Goal: Task Accomplishment & Management: Manage account settings

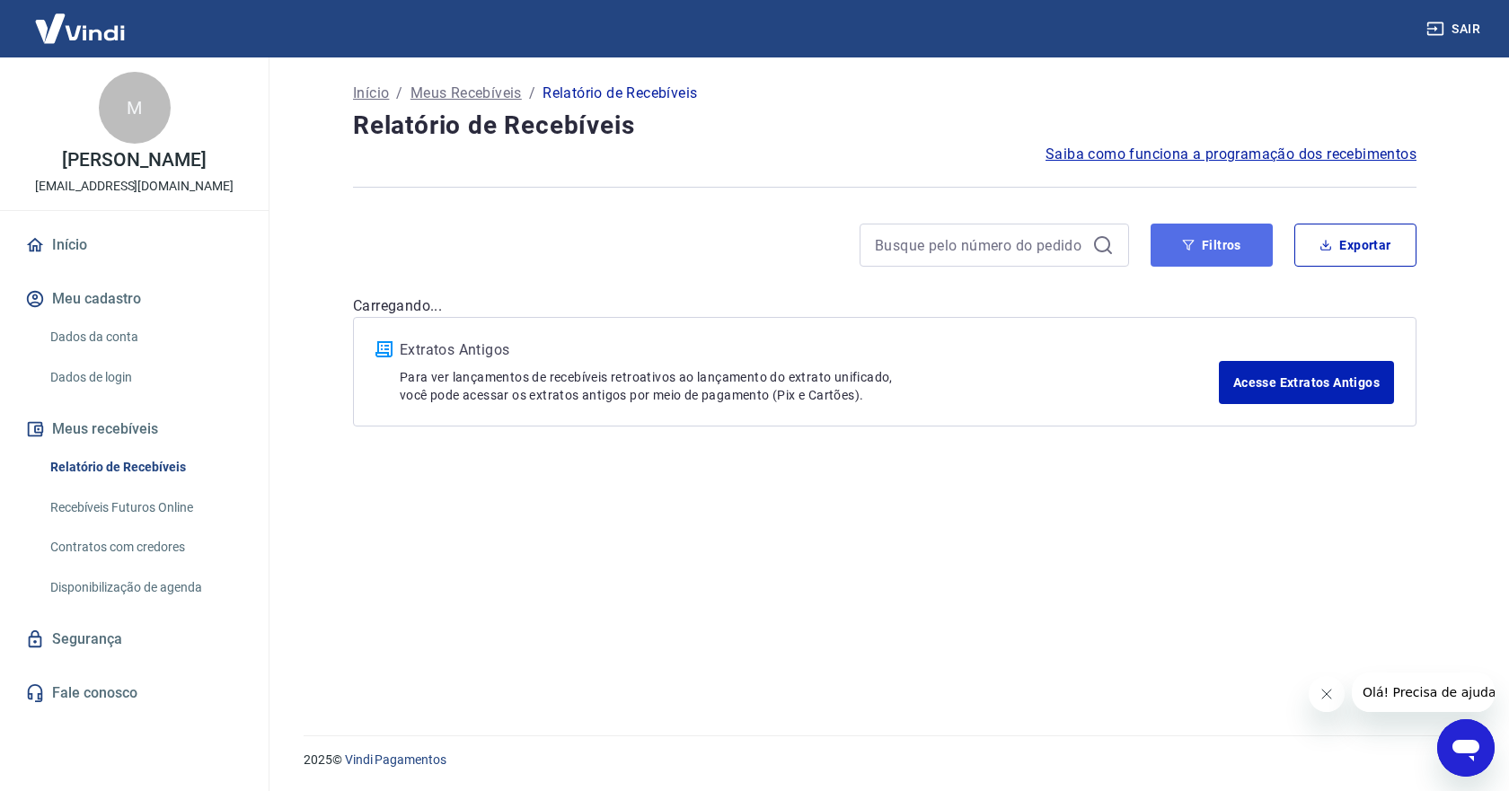
click at [1205, 252] on button "Filtros" at bounding box center [1211, 245] width 122 height 43
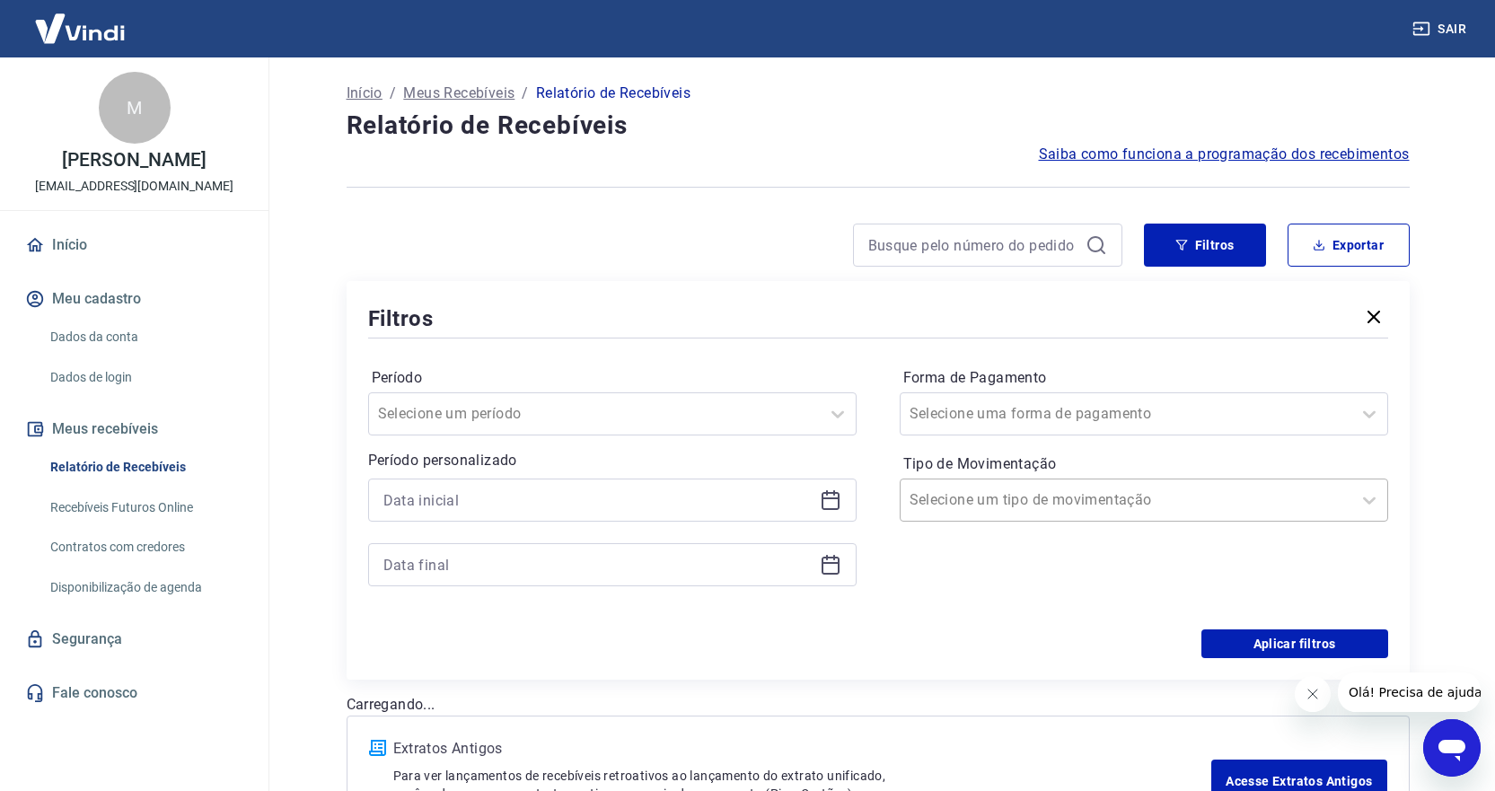
click at [1026, 489] on div at bounding box center [1126, 500] width 433 height 25
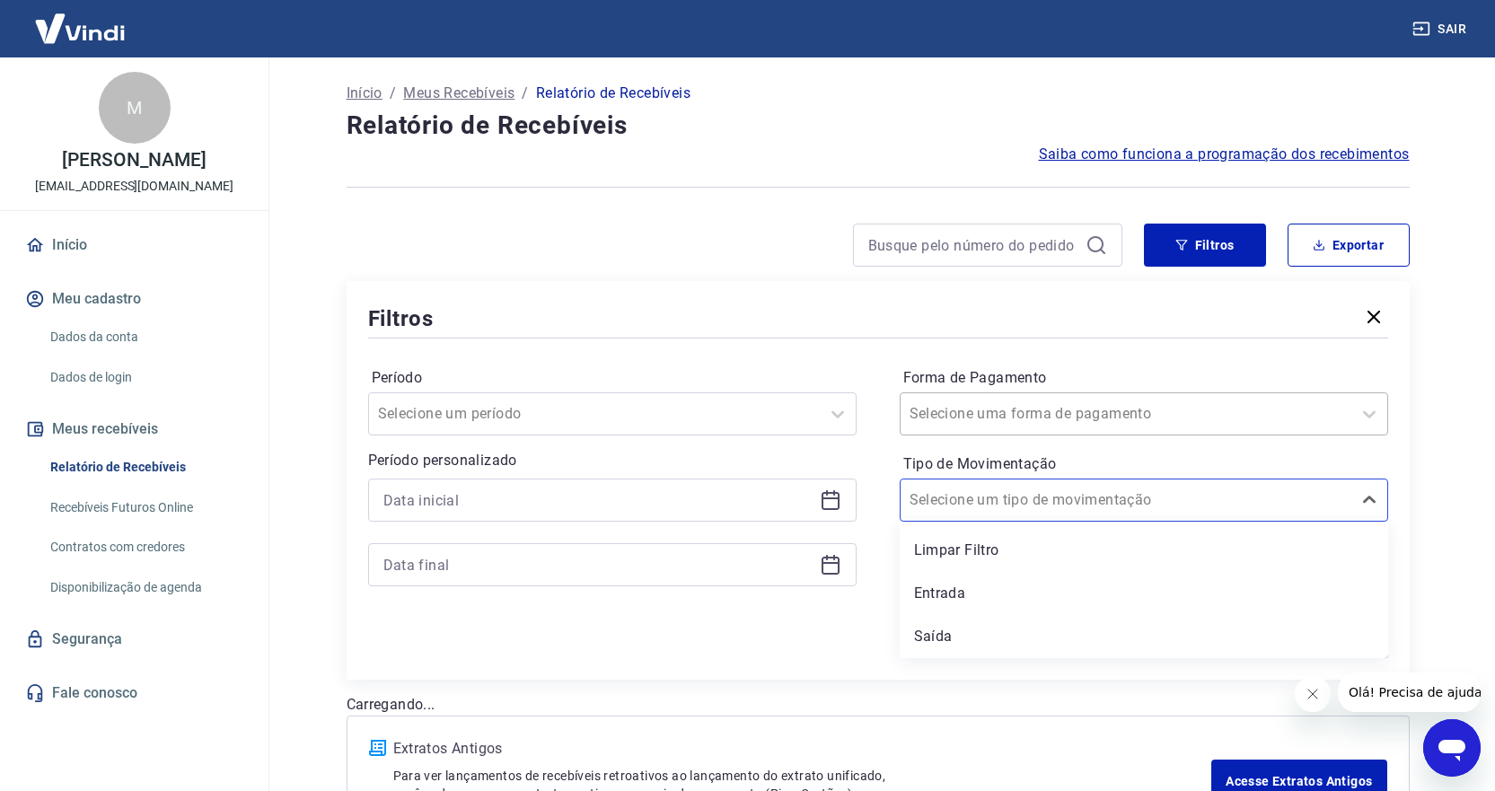
click at [991, 427] on div "Selecione uma forma de pagamento" at bounding box center [1126, 414] width 451 height 32
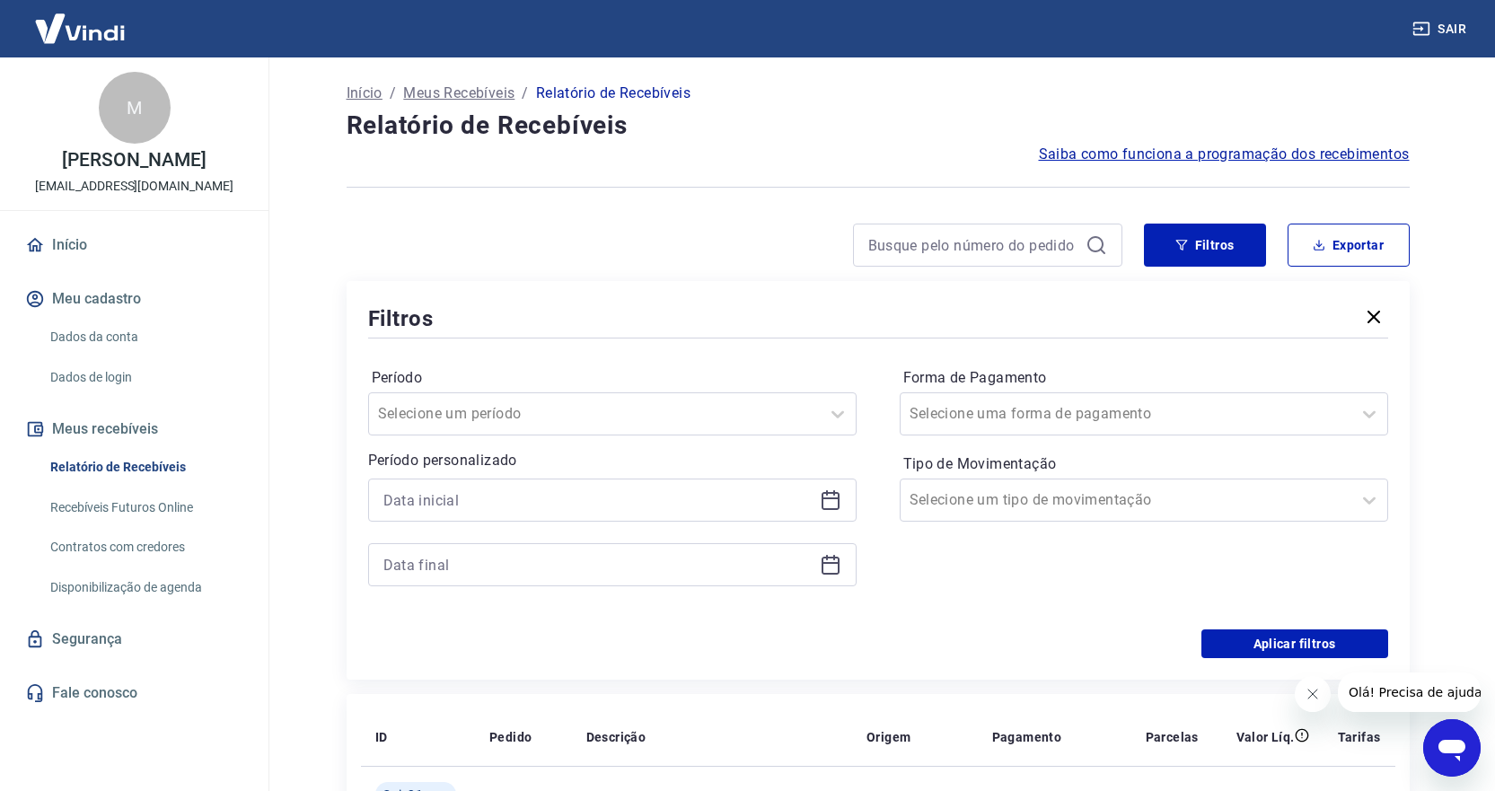
click at [975, 390] on div "Forma de Pagamento Selecione uma forma de pagamento" at bounding box center [1144, 400] width 489 height 72
click at [974, 395] on div "Selecione uma forma de pagamento" at bounding box center [1144, 413] width 489 height 43
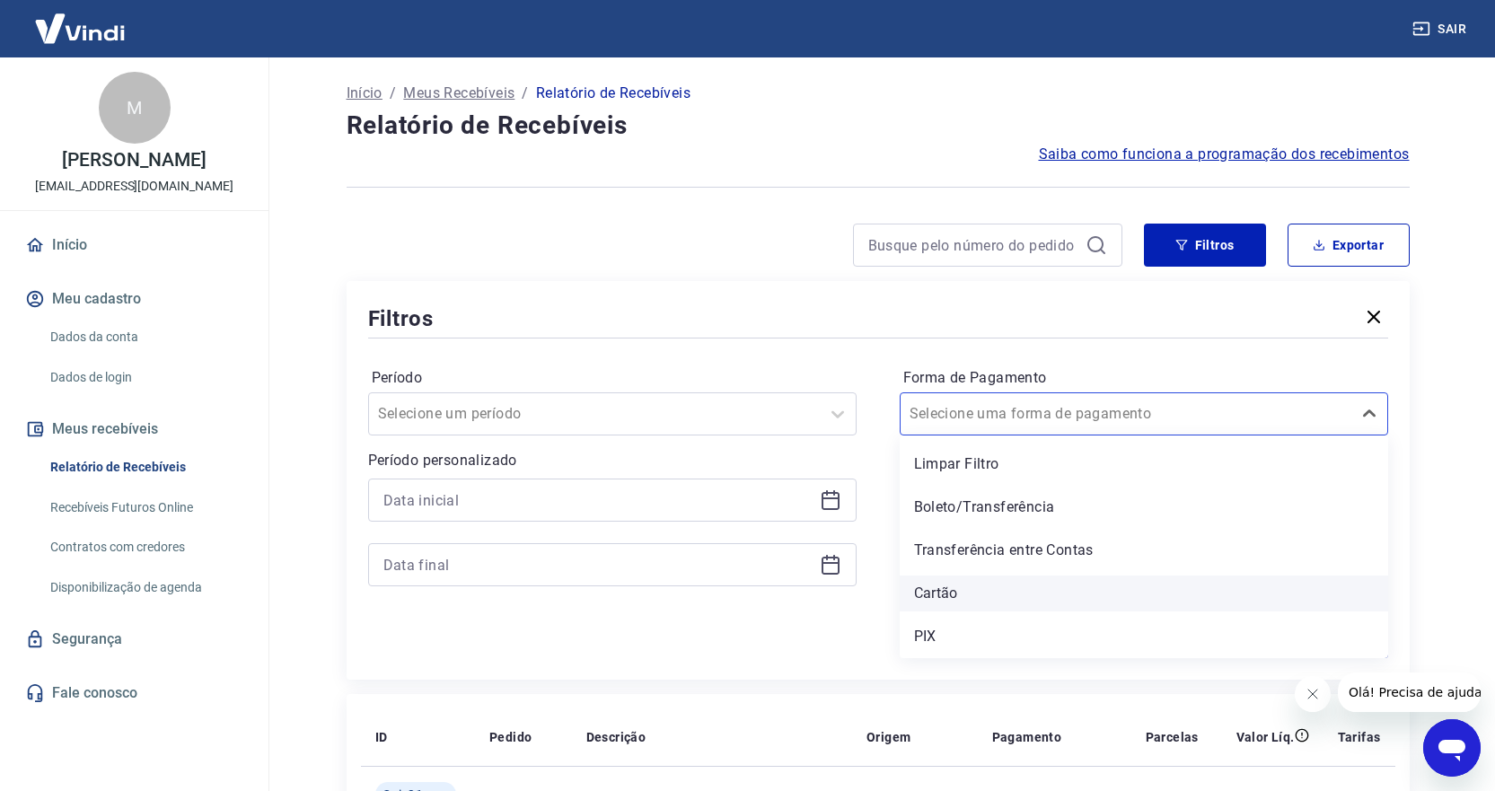
click at [948, 596] on div "Cartão" at bounding box center [1144, 594] width 489 height 36
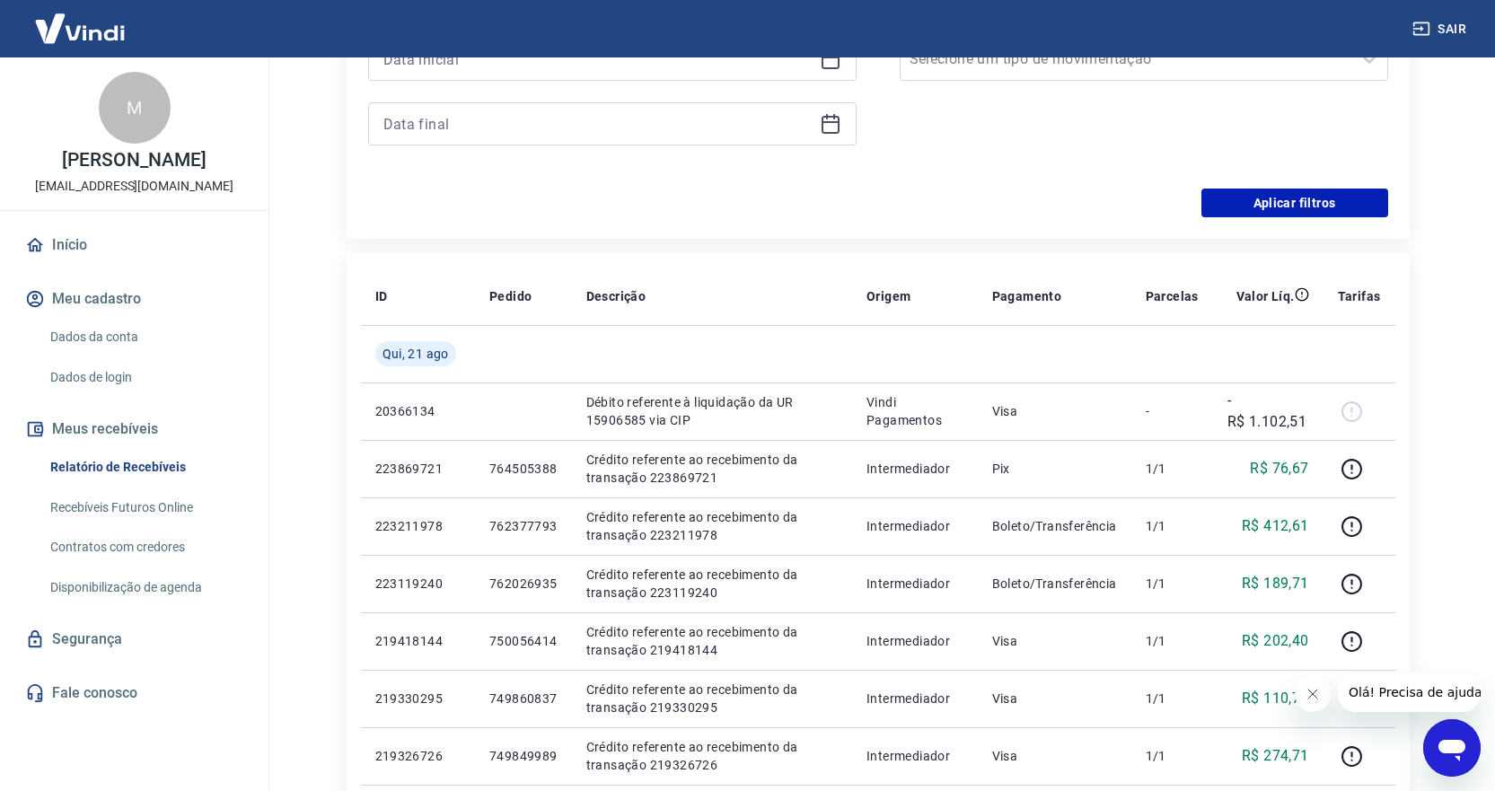
scroll to position [449, 0]
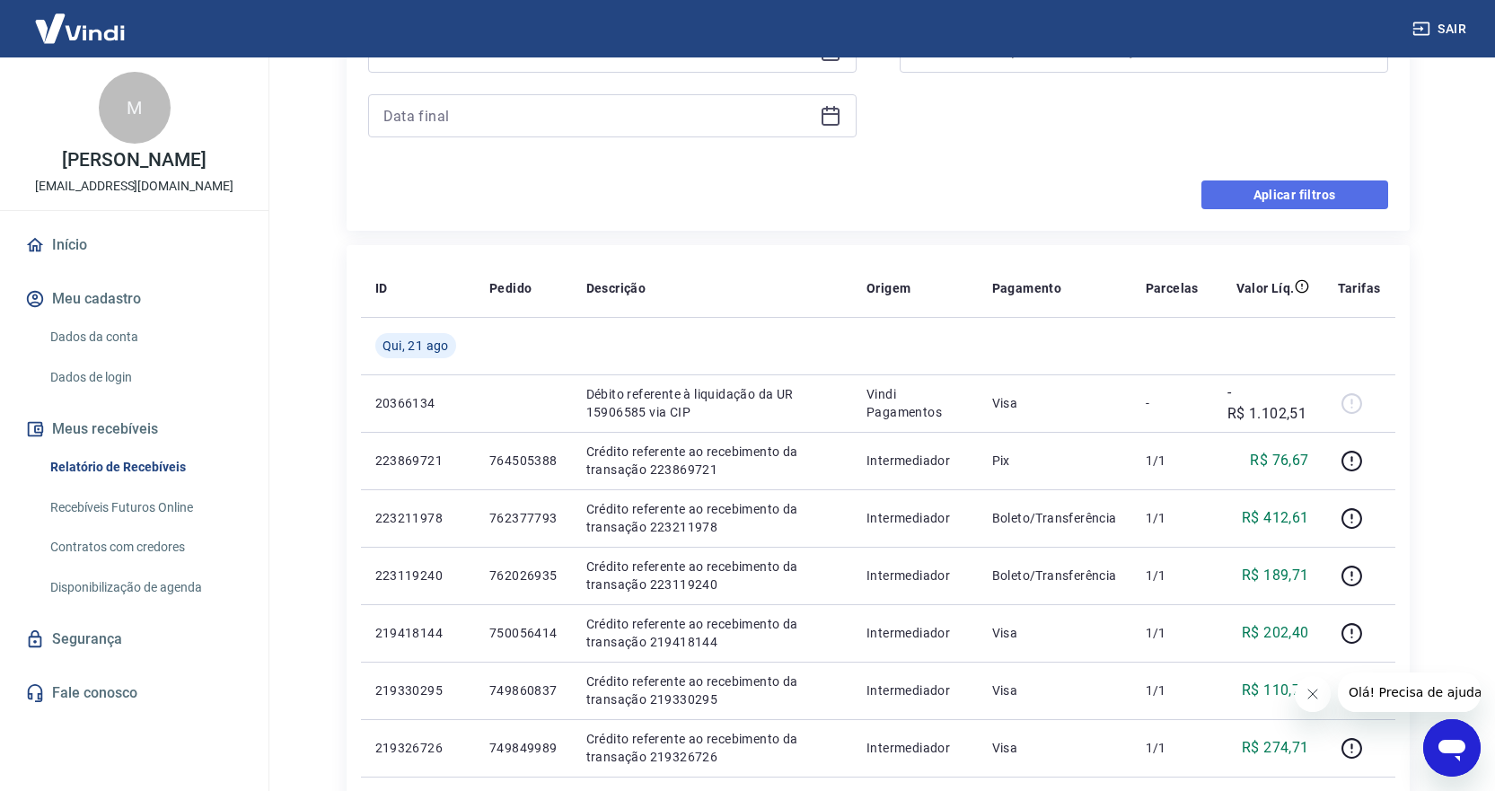
click at [1329, 194] on button "Aplicar filtros" at bounding box center [1295, 195] width 187 height 29
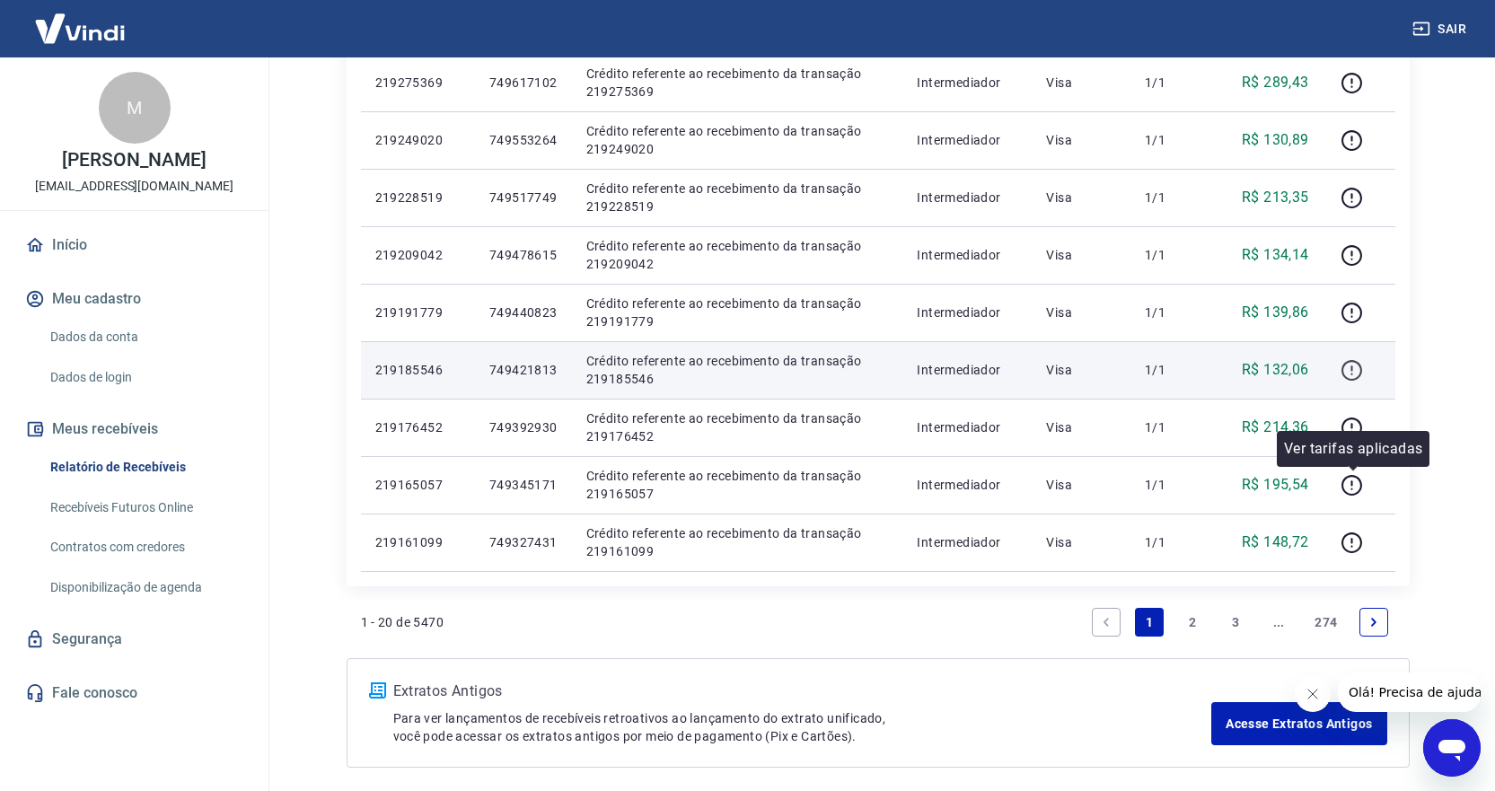
scroll to position [1078, 0]
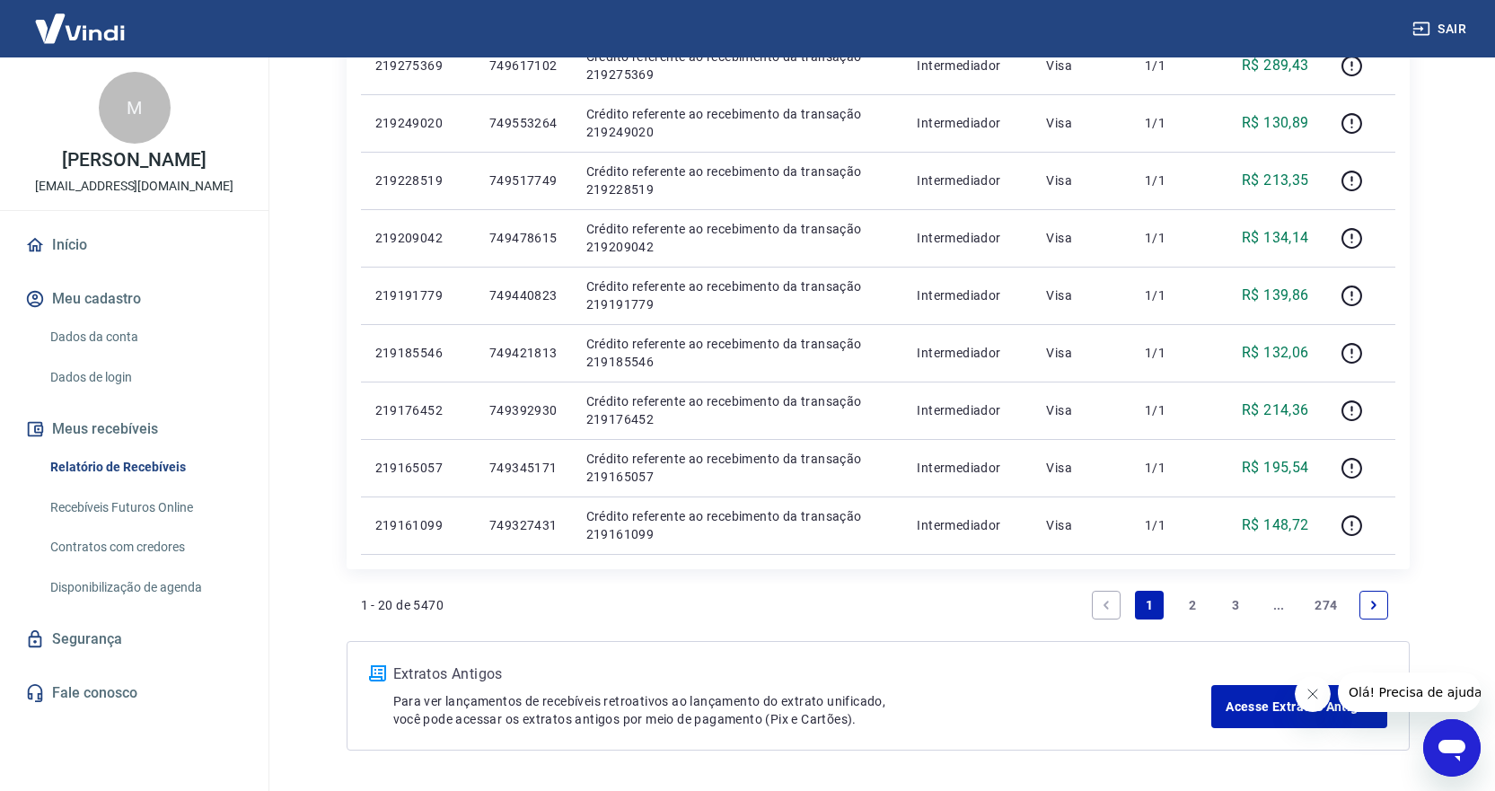
click at [1192, 600] on link "2" at bounding box center [1192, 605] width 29 height 29
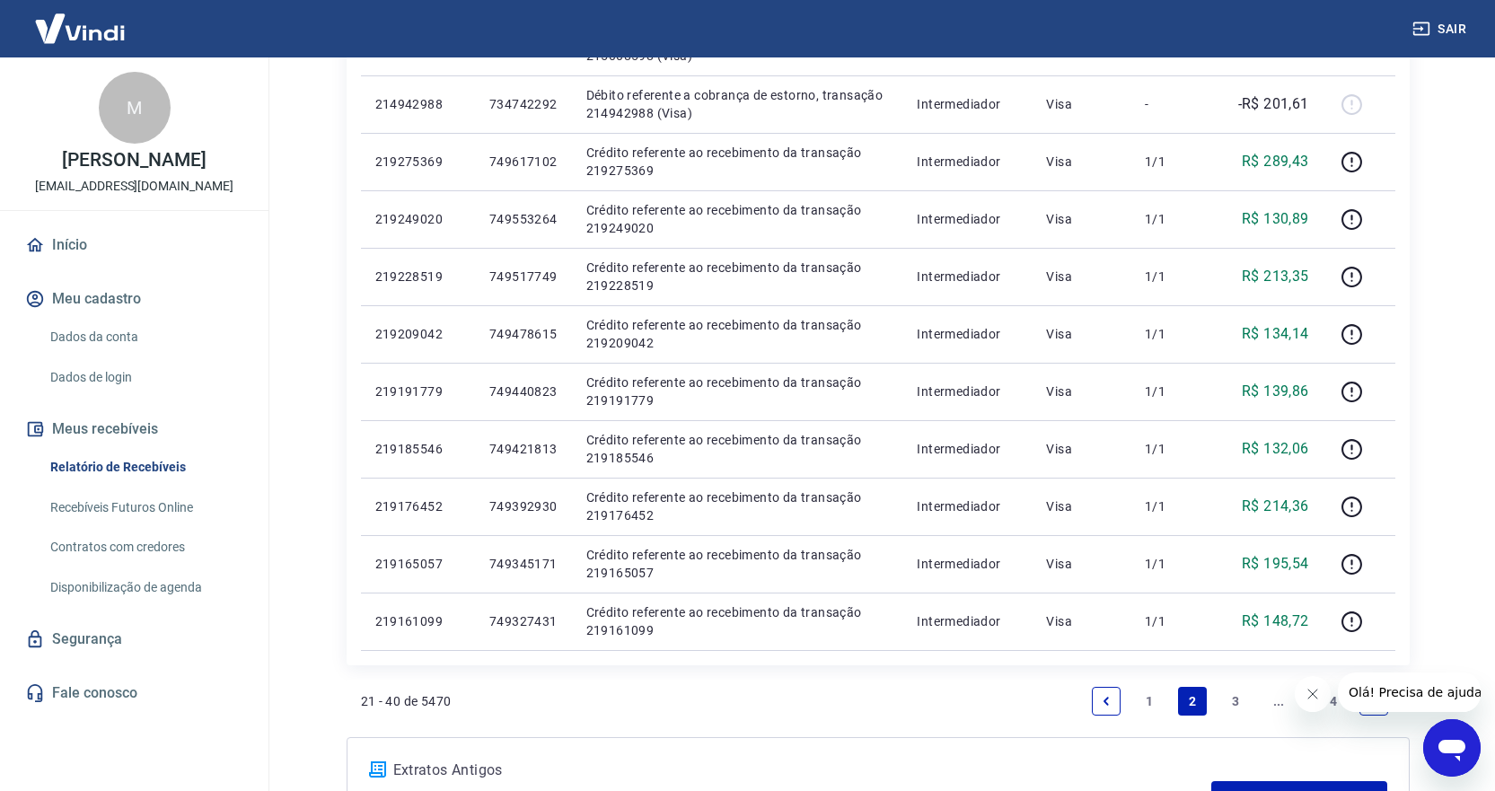
scroll to position [1046, 0]
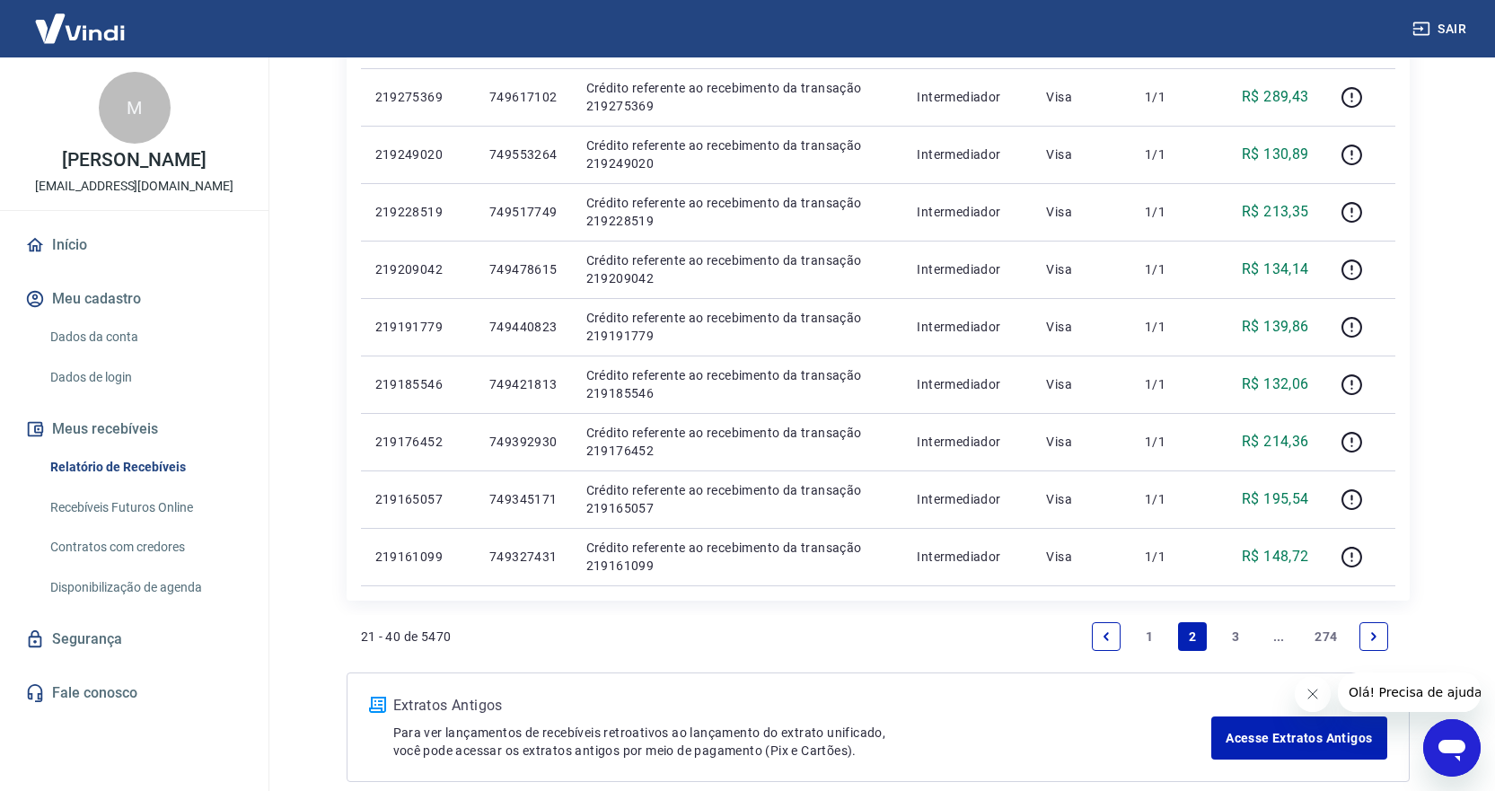
click at [1150, 639] on link "1" at bounding box center [1149, 636] width 29 height 29
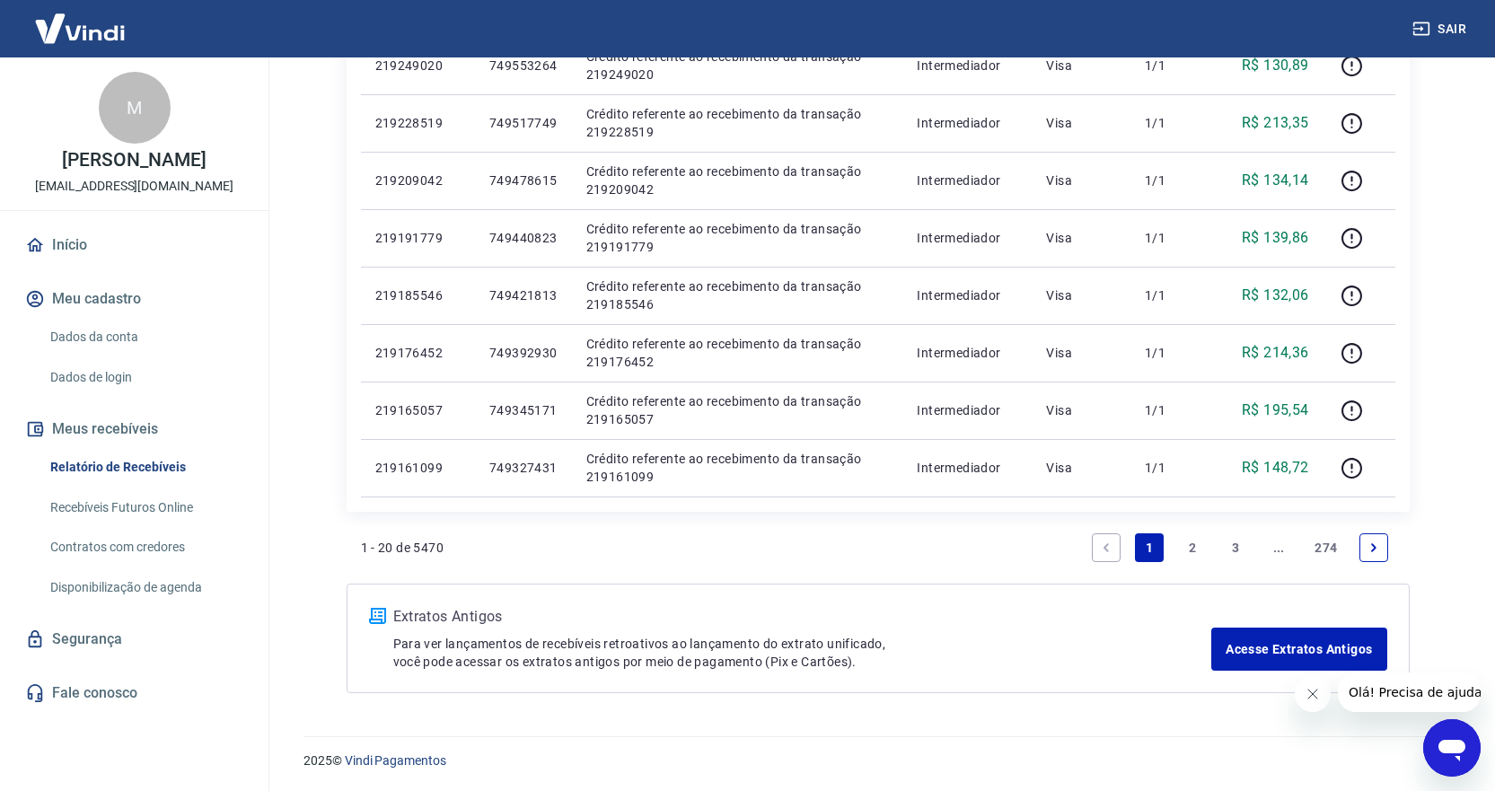
scroll to position [1136, 0]
click at [1185, 544] on link "2" at bounding box center [1192, 547] width 29 height 29
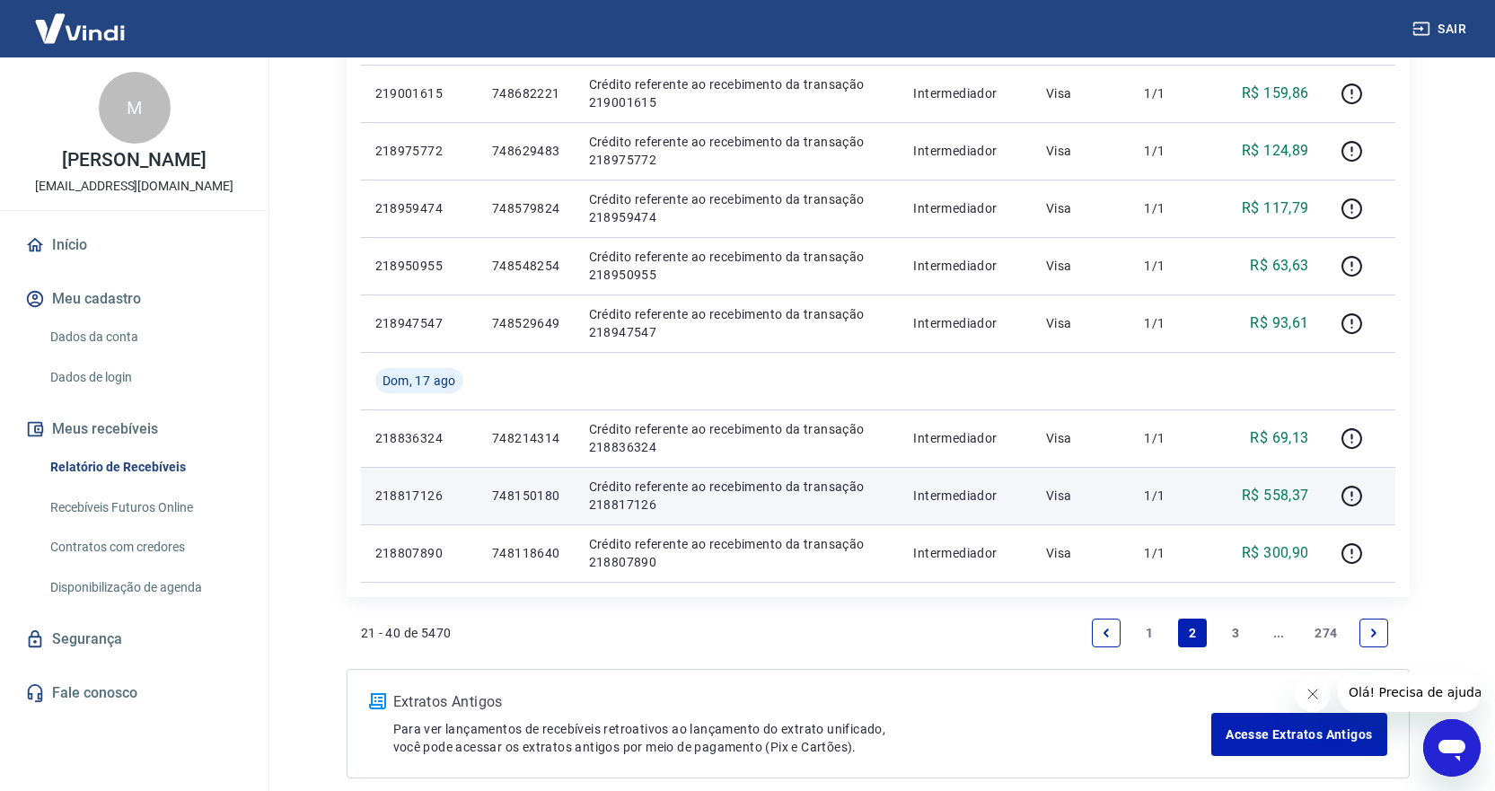
scroll to position [1251, 0]
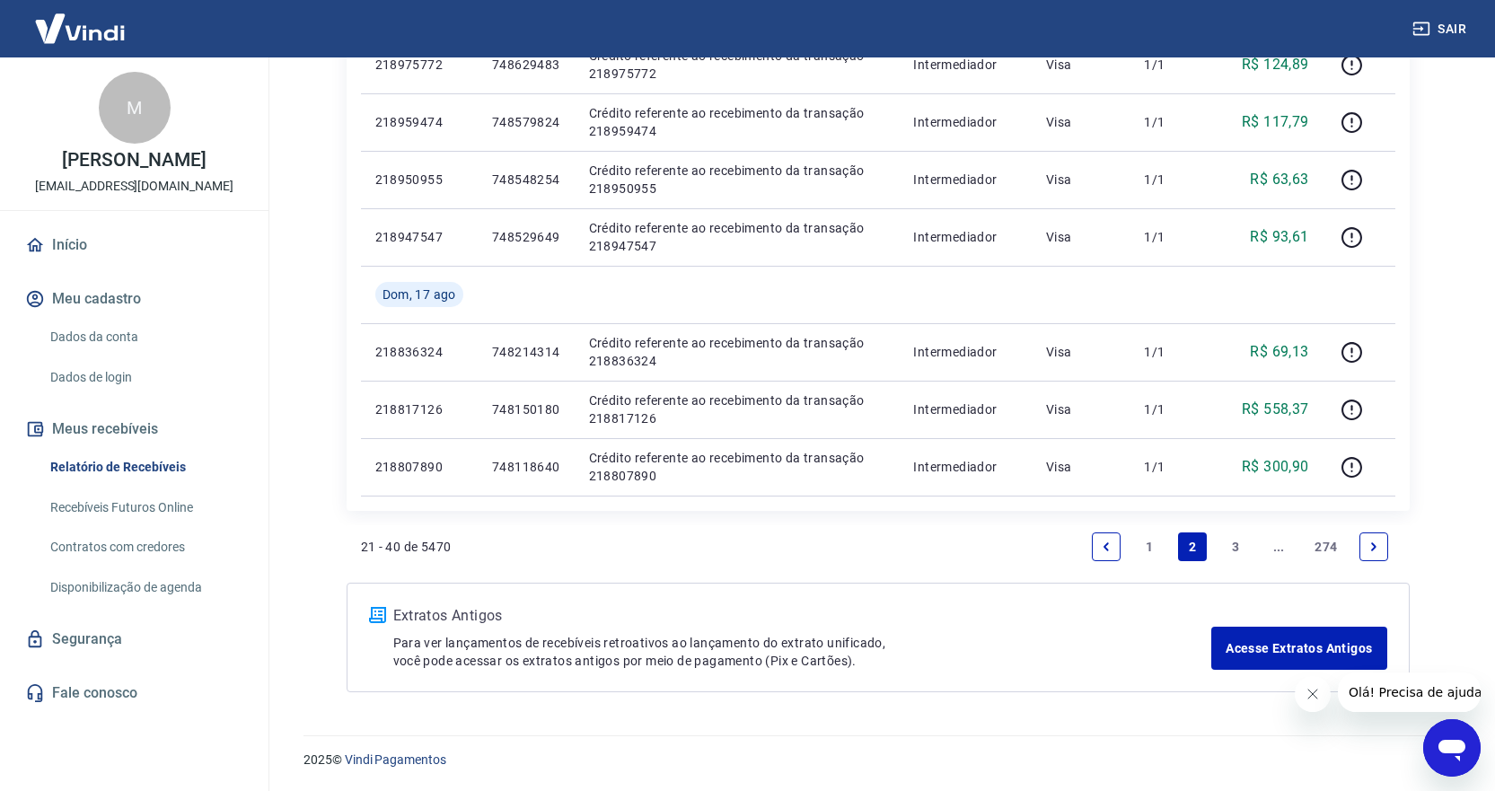
drag, startPoint x: 1151, startPoint y: 545, endPoint x: 1336, endPoint y: 588, distance: 189.9
click at [1151, 545] on link "1" at bounding box center [1149, 547] width 29 height 29
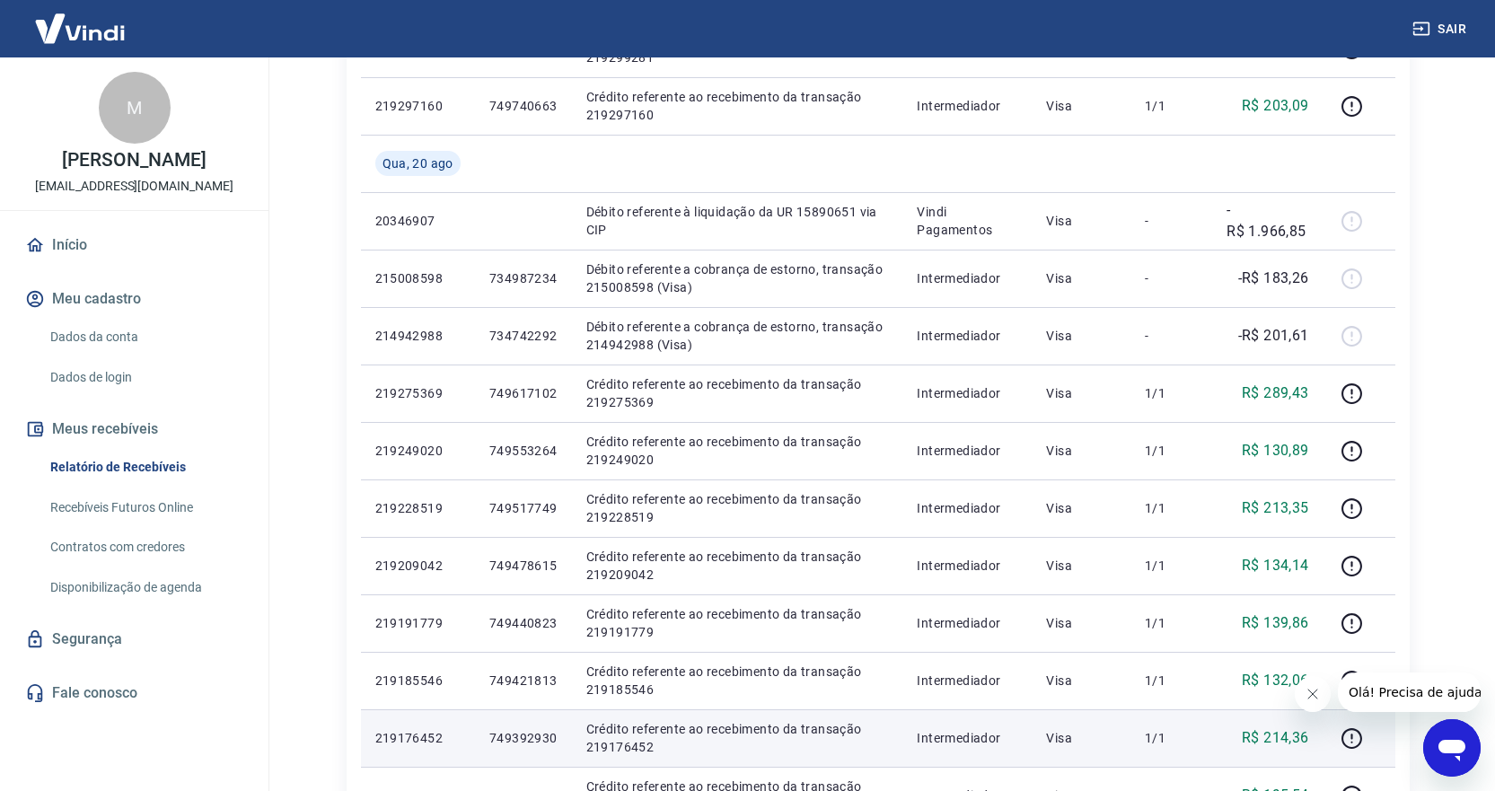
scroll to position [718, 0]
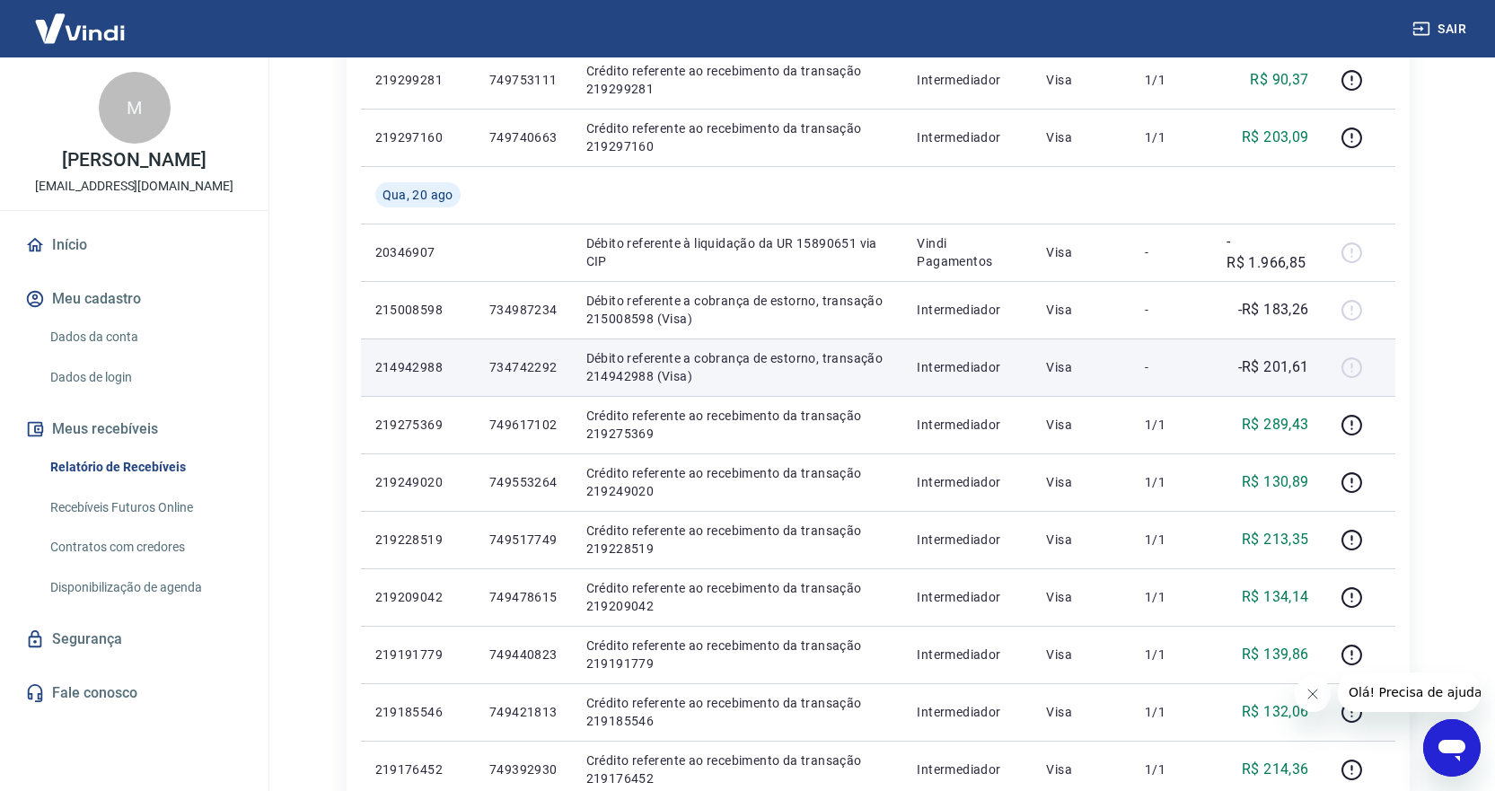
click at [538, 367] on p "734742292" at bounding box center [523, 367] width 68 height 18
copy p "734742292"
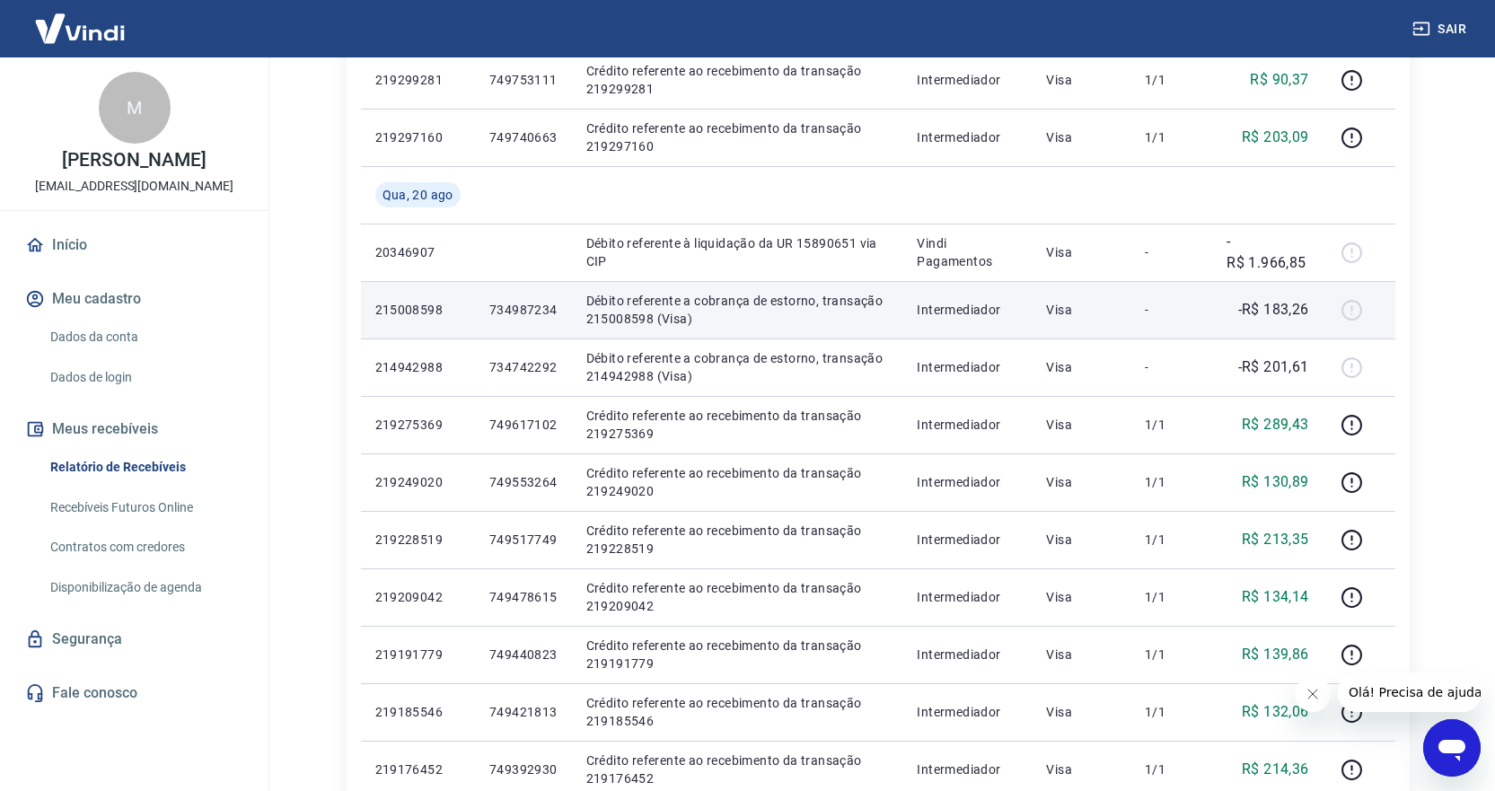
click at [530, 312] on p "734987234" at bounding box center [523, 310] width 68 height 18
copy p "734987234"
